Goal: Transaction & Acquisition: Book appointment/travel/reservation

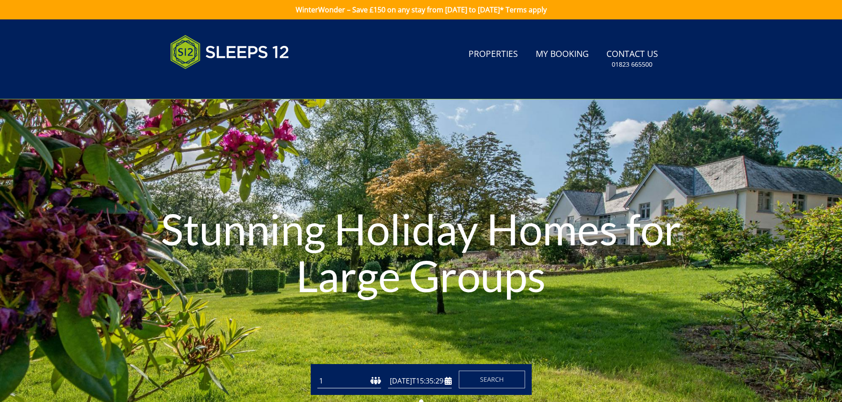
type input "[DATE]"
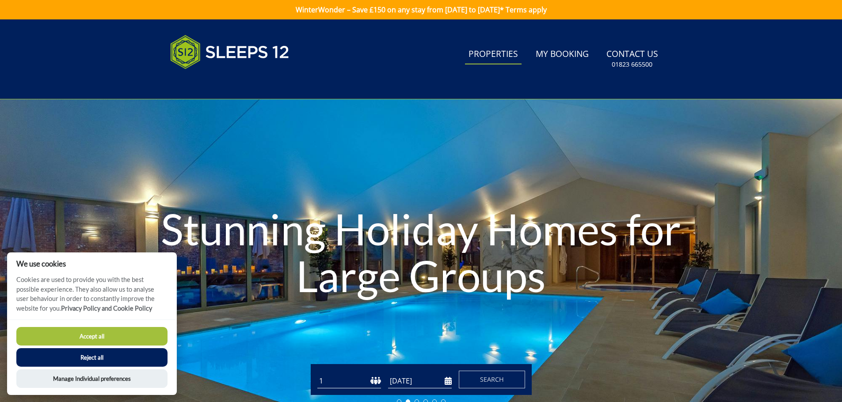
click at [473, 53] on link "Properties" at bounding box center [493, 55] width 57 height 20
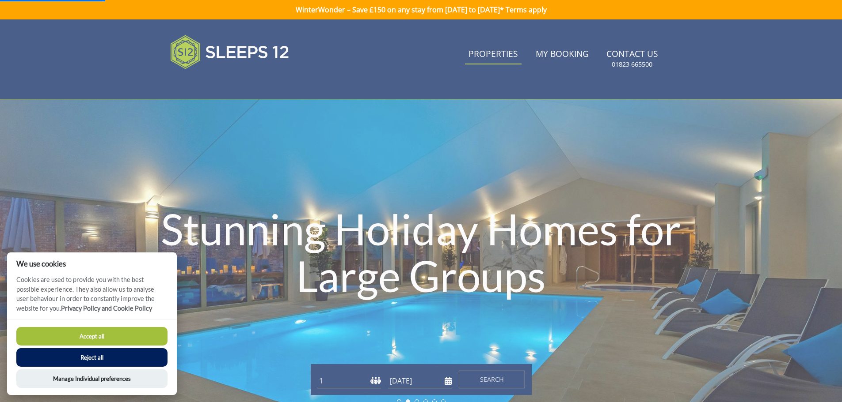
click at [512, 51] on link "Properties" at bounding box center [493, 55] width 57 height 20
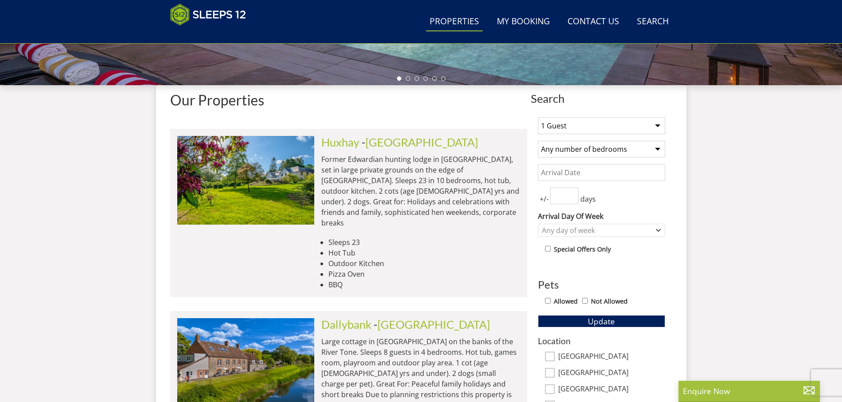
scroll to position [420, 0]
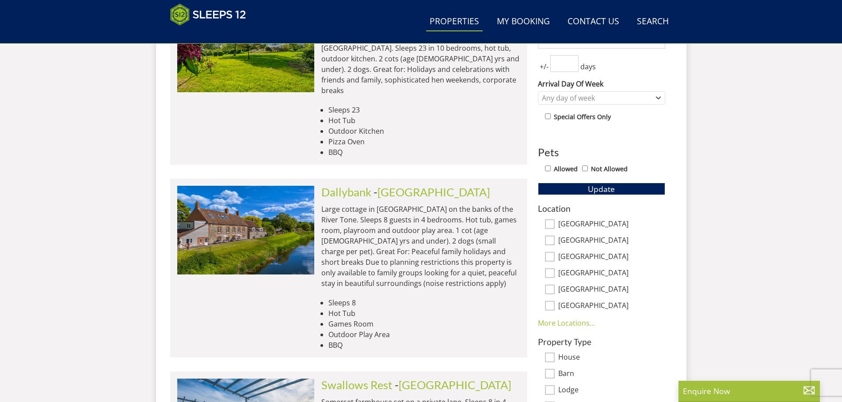
click at [550, 222] on input "[GEOGRAPHIC_DATA]" at bounding box center [550, 225] width 10 height 10
checkbox input "true"
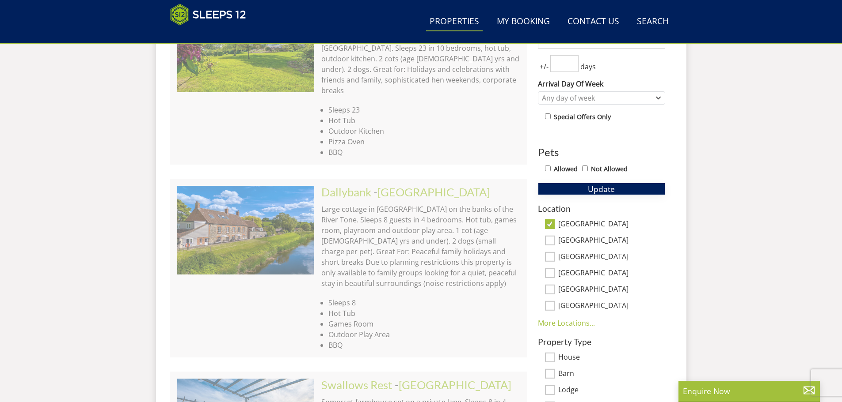
click at [606, 195] on button "Update" at bounding box center [601, 189] width 127 height 12
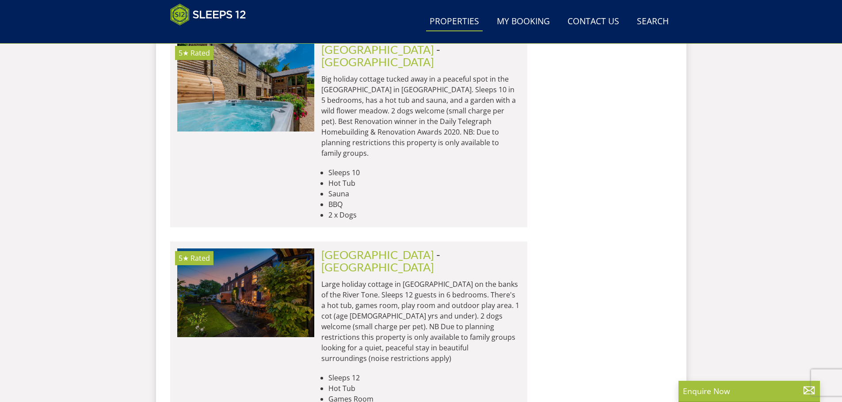
scroll to position [1215, 0]
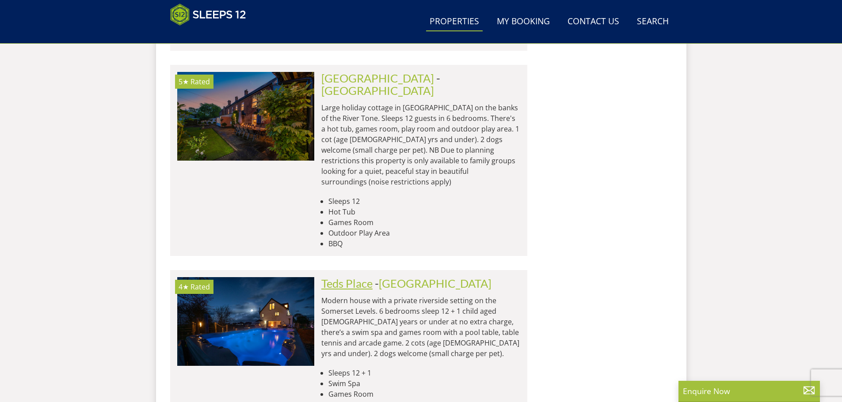
click at [345, 277] on link "Teds Place" at bounding box center [346, 283] width 51 height 13
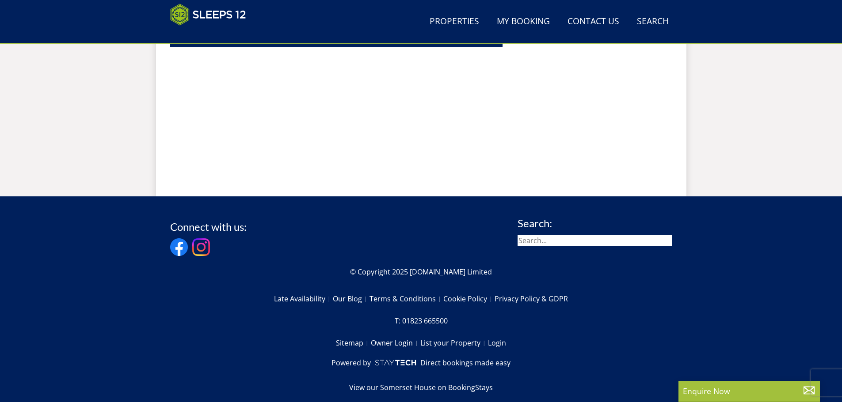
scroll to position [639, 0]
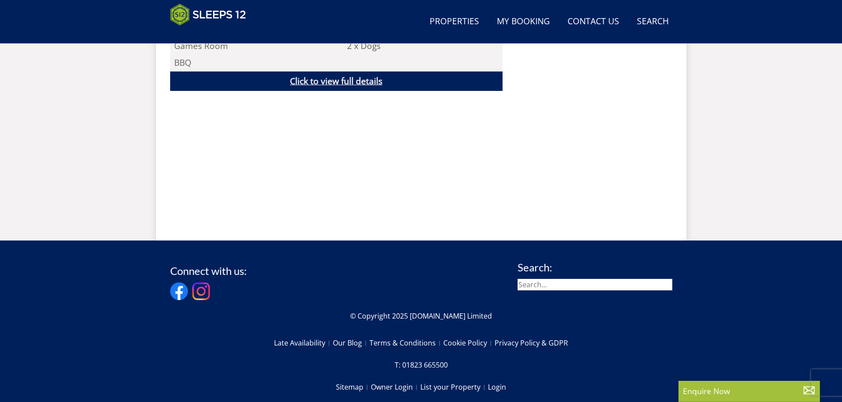
click at [291, 80] on link "Click to view full details" at bounding box center [336, 82] width 332 height 20
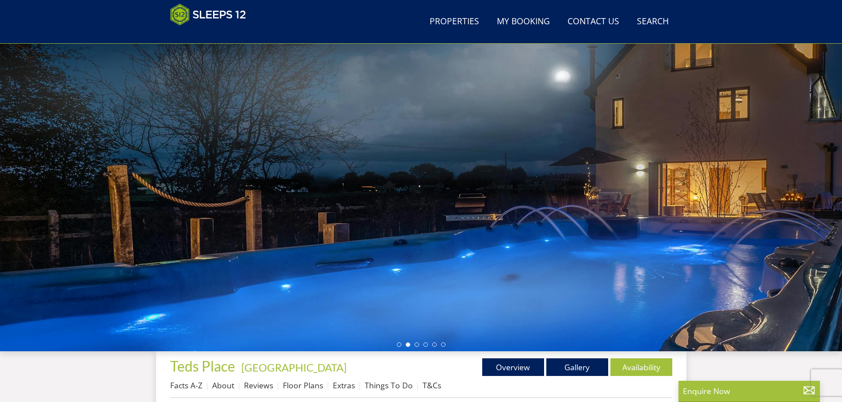
scroll to position [197, 0]
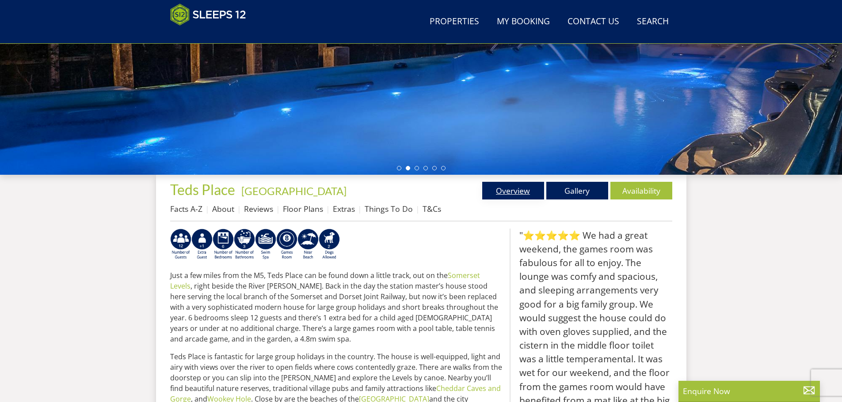
click at [521, 193] on link "Overview" at bounding box center [513, 191] width 62 height 18
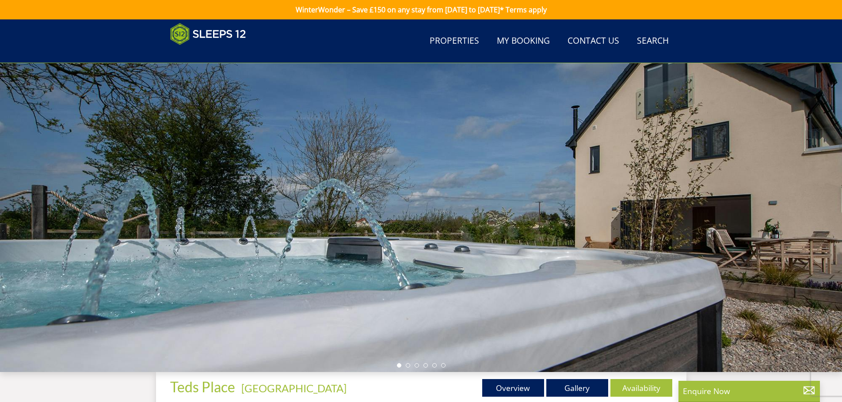
scroll to position [243, 0]
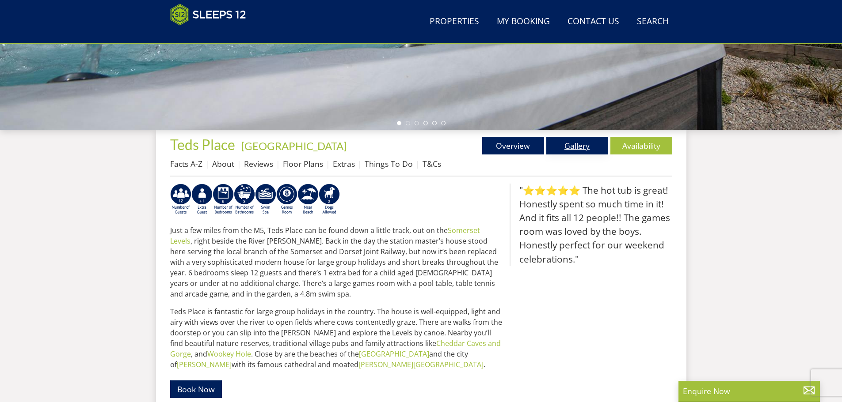
click at [581, 143] on link "Gallery" at bounding box center [577, 146] width 62 height 18
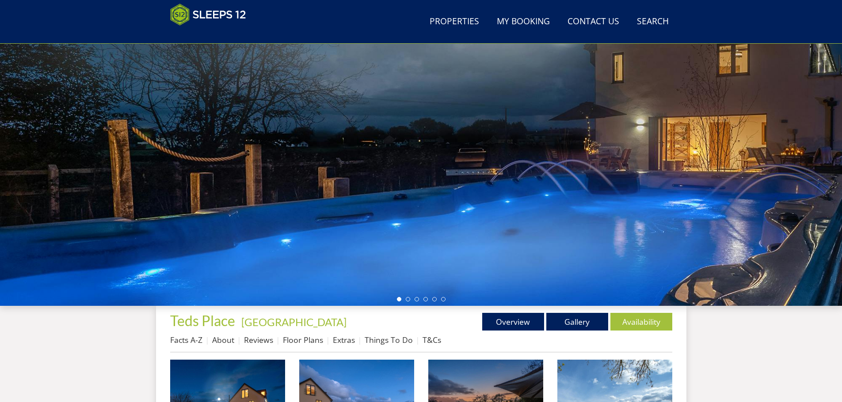
scroll to position [22, 0]
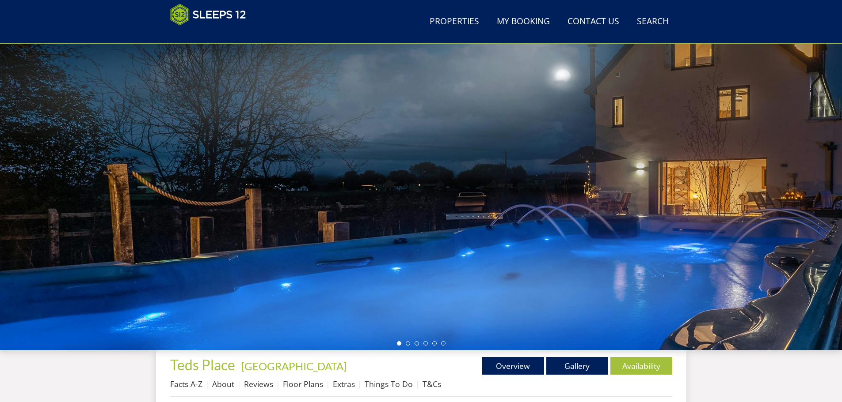
click at [725, 206] on div at bounding box center [421, 195] width 842 height 309
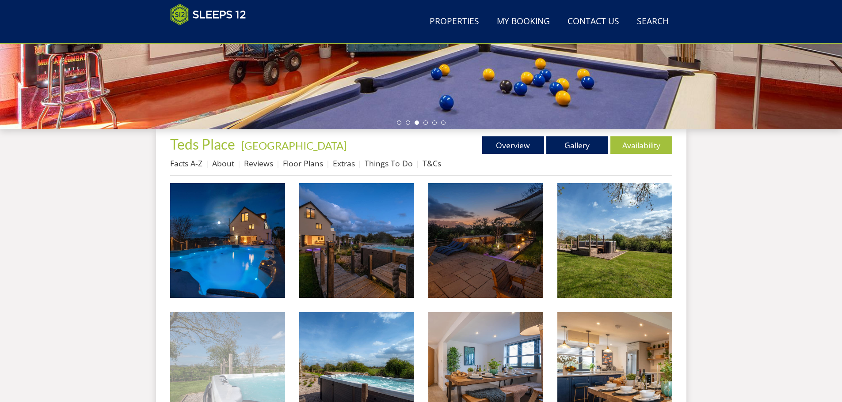
scroll to position [199, 0]
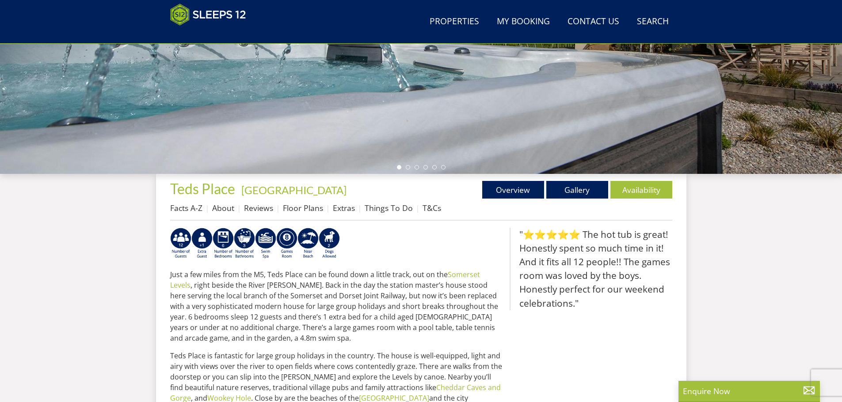
scroll to position [66, 0]
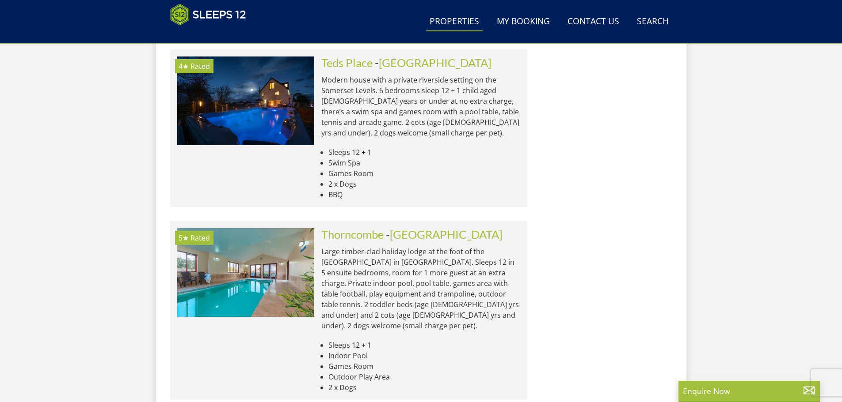
scroll to position [1480, 0]
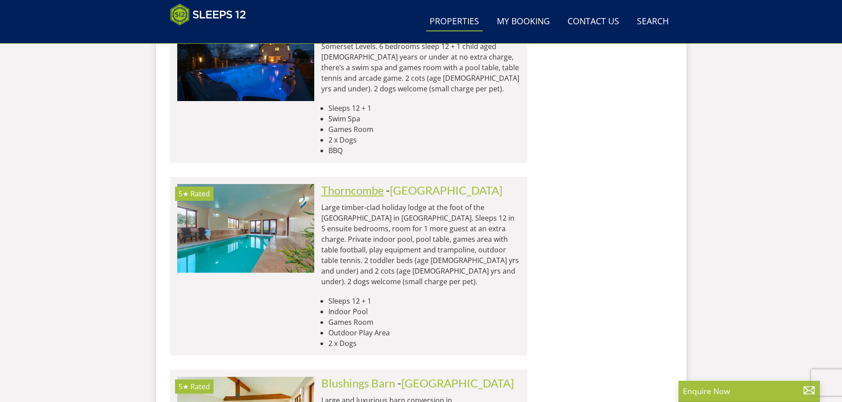
click at [357, 184] on link "Thorncombe" at bounding box center [352, 190] width 62 height 13
